Goal: Obtain resource: Obtain resource

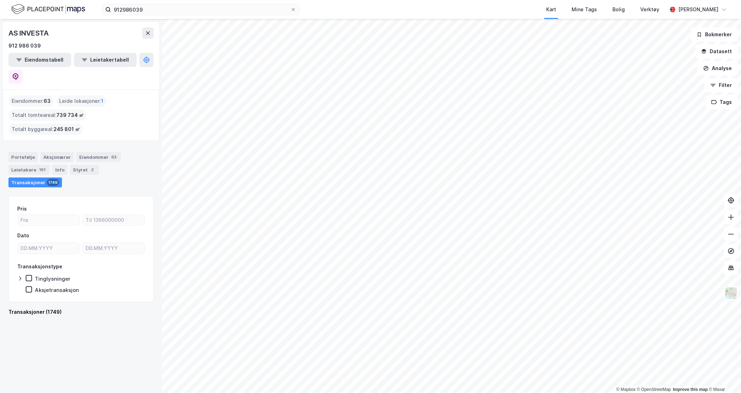
scroll to position [84513, 0]
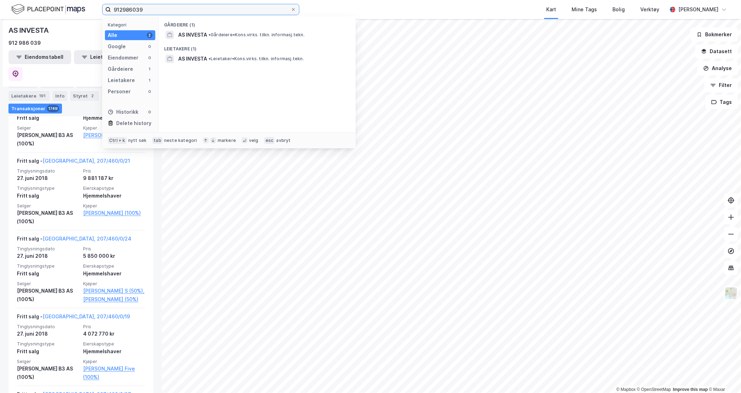
click at [123, 7] on input "912986039" at bounding box center [201, 9] width 180 height 11
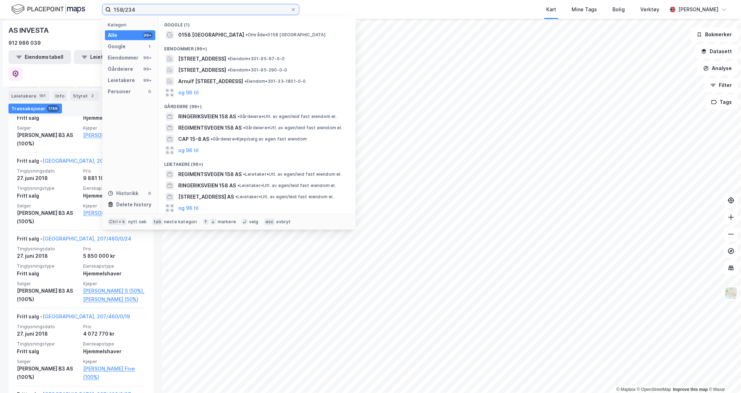
type input "158/234"
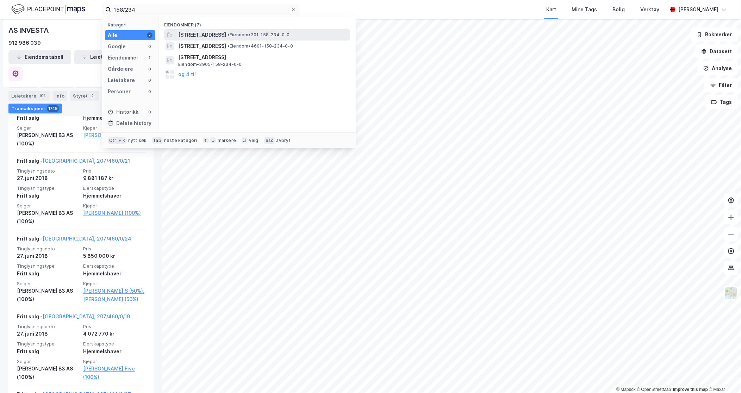
click at [220, 33] on span "[STREET_ADDRESS]" at bounding box center [202, 35] width 48 height 8
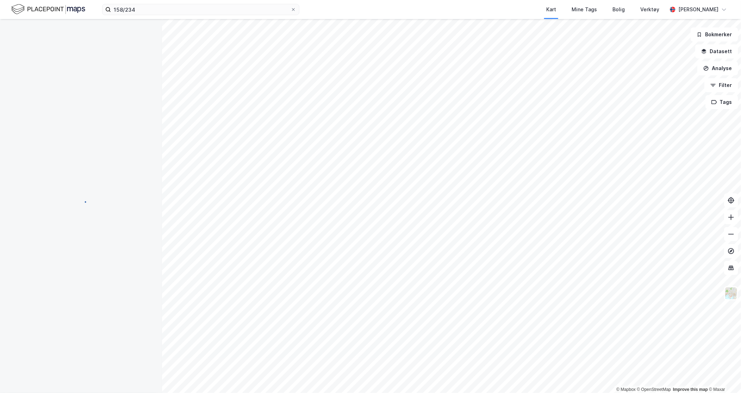
scroll to position [36, 0]
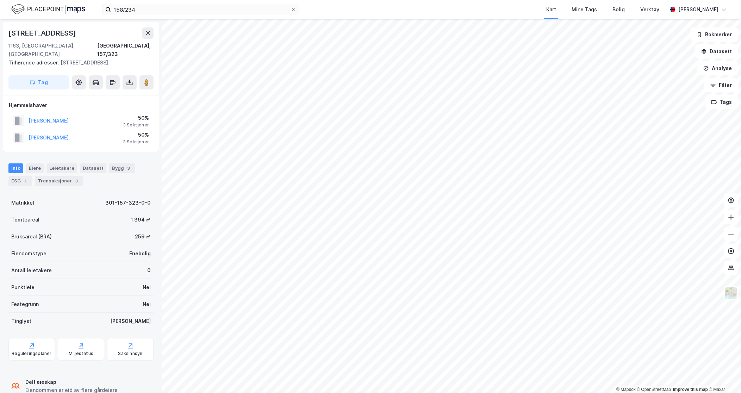
scroll to position [36, 0]
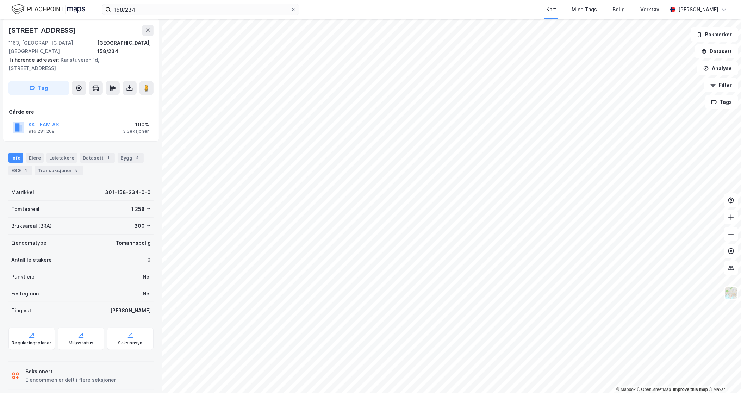
scroll to position [36, 0]
click at [128, 85] on icon at bounding box center [129, 88] width 7 height 7
click at [106, 99] on div "Last ned grunnbok" at bounding box center [94, 102] width 41 height 6
click at [36, 144] on div "Info [PERSON_NAME] Datasett 1 Bygg 4 ESG 4 Transaksjoner 5" at bounding box center [81, 161] width 162 height 34
click at [34, 153] on div "Eiere" at bounding box center [35, 158] width 18 height 10
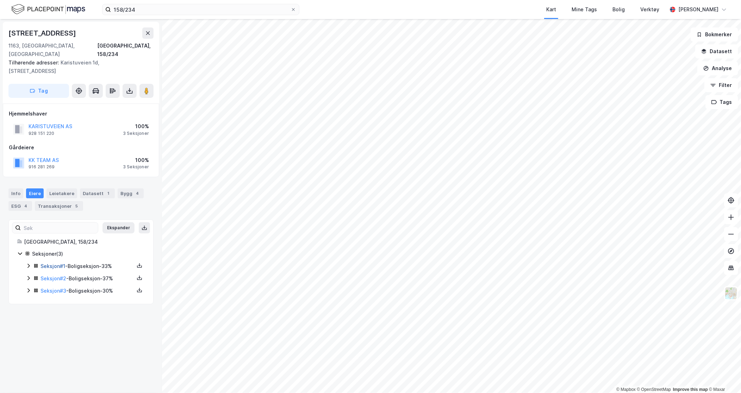
click at [54, 263] on link "Seksjon # 1" at bounding box center [53, 266] width 25 height 6
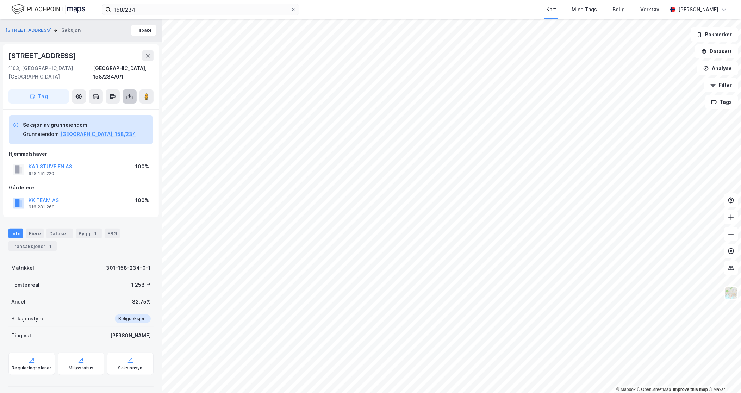
click at [129, 93] on icon at bounding box center [129, 96] width 7 height 7
click at [125, 105] on div "Last ned grunnbok" at bounding box center [99, 110] width 75 height 11
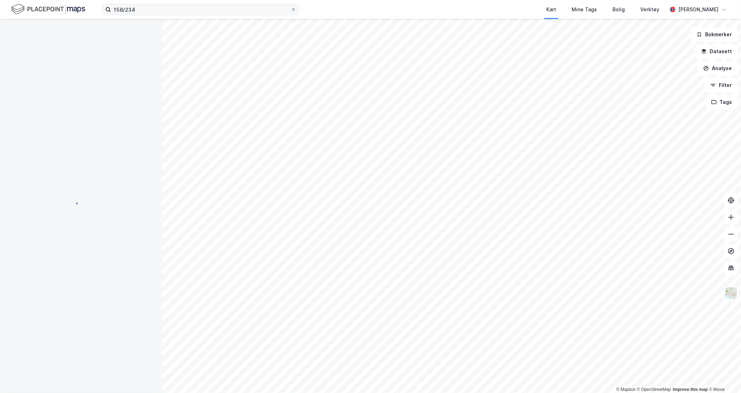
scroll to position [36, 0]
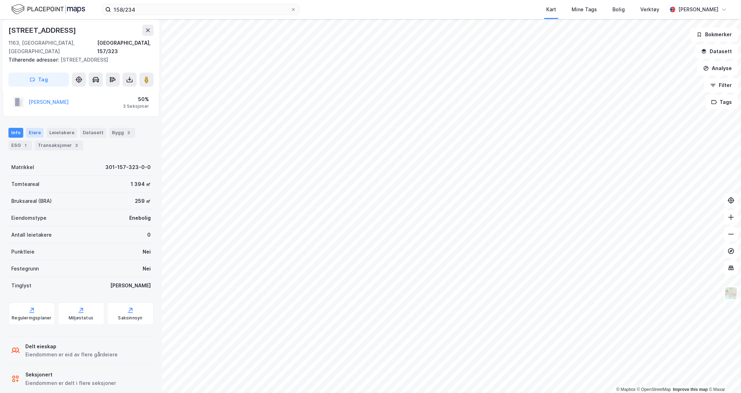
click at [35, 130] on div "Eiere" at bounding box center [35, 133] width 18 height 10
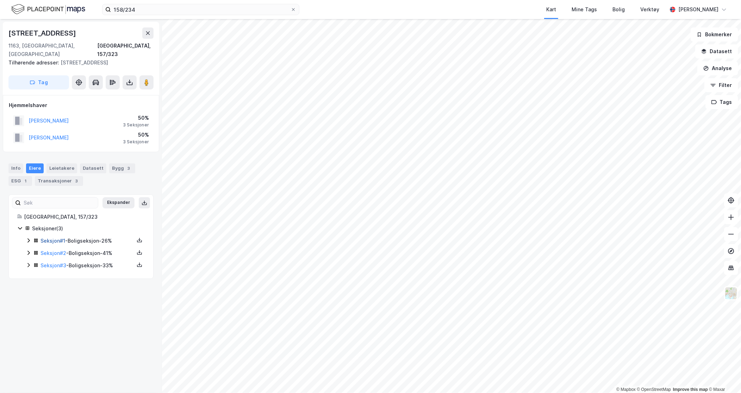
click at [57, 243] on link "Seksjon # 1" at bounding box center [53, 241] width 25 height 6
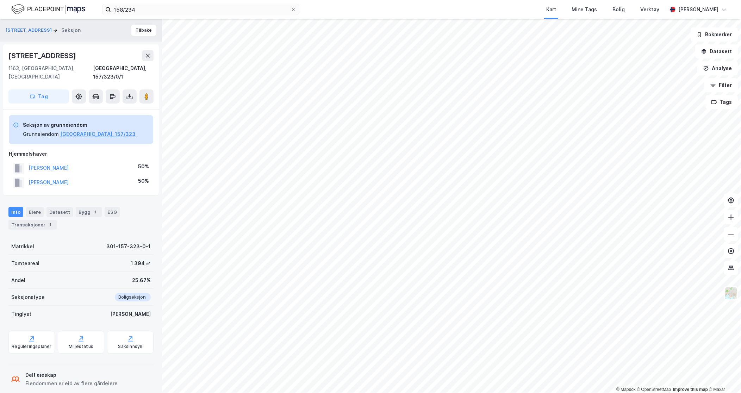
scroll to position [3, 0]
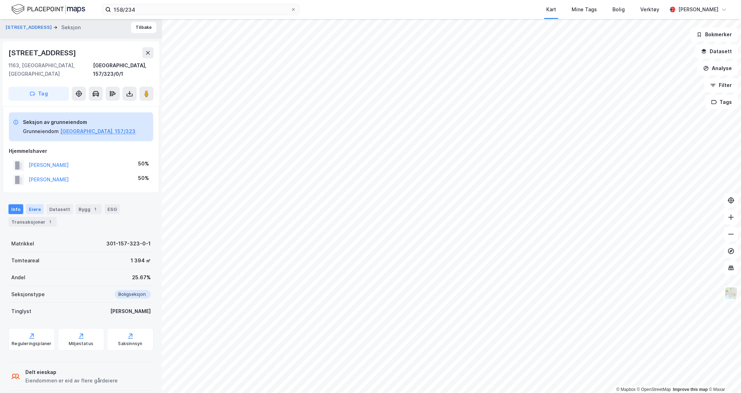
click at [36, 204] on div "Eiere" at bounding box center [35, 209] width 18 height 10
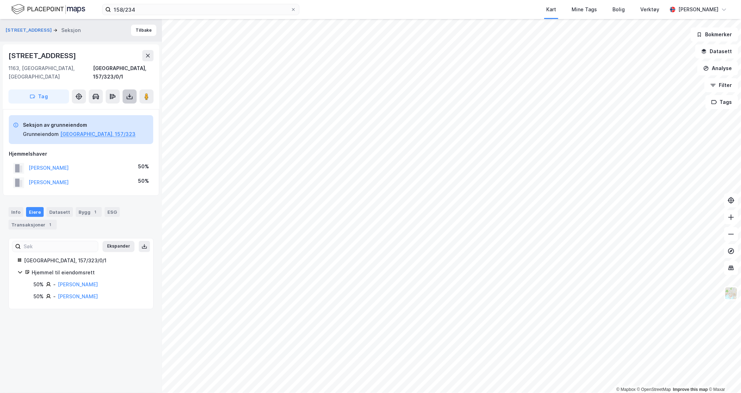
click at [129, 93] on icon at bounding box center [129, 96] width 7 height 7
click at [100, 108] on div "Last ned grunnbok" at bounding box center [94, 111] width 41 height 6
